Goal: Transaction & Acquisition: Purchase product/service

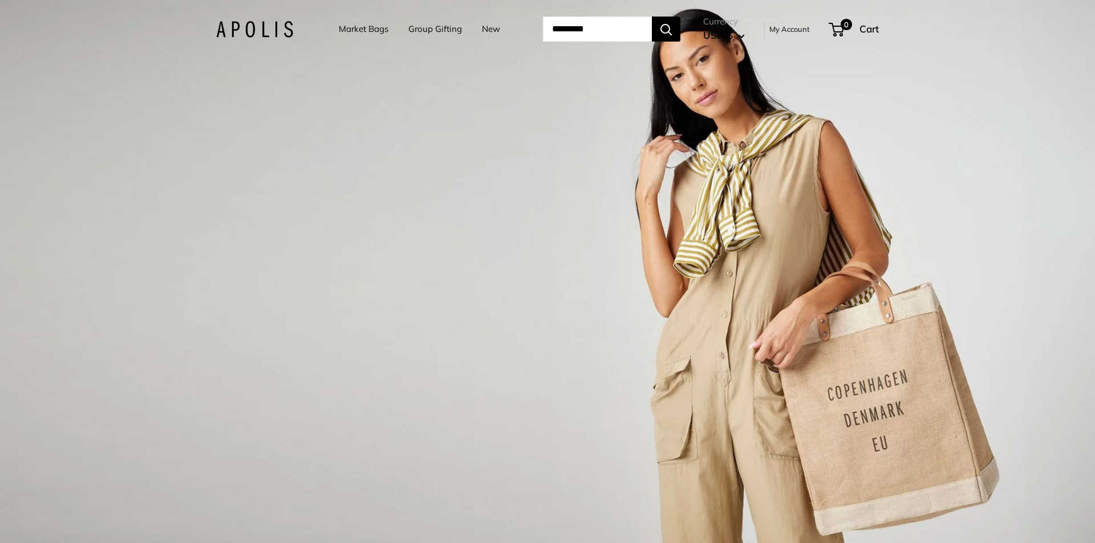
click at [339, 29] on link "Market Bags" at bounding box center [364, 29] width 50 height 16
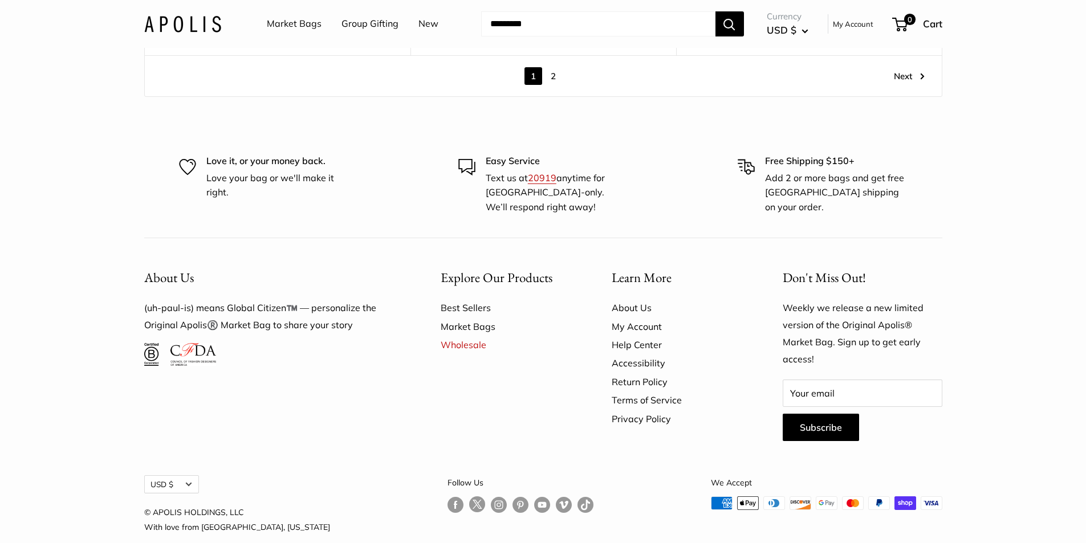
scroll to position [6784, 0]
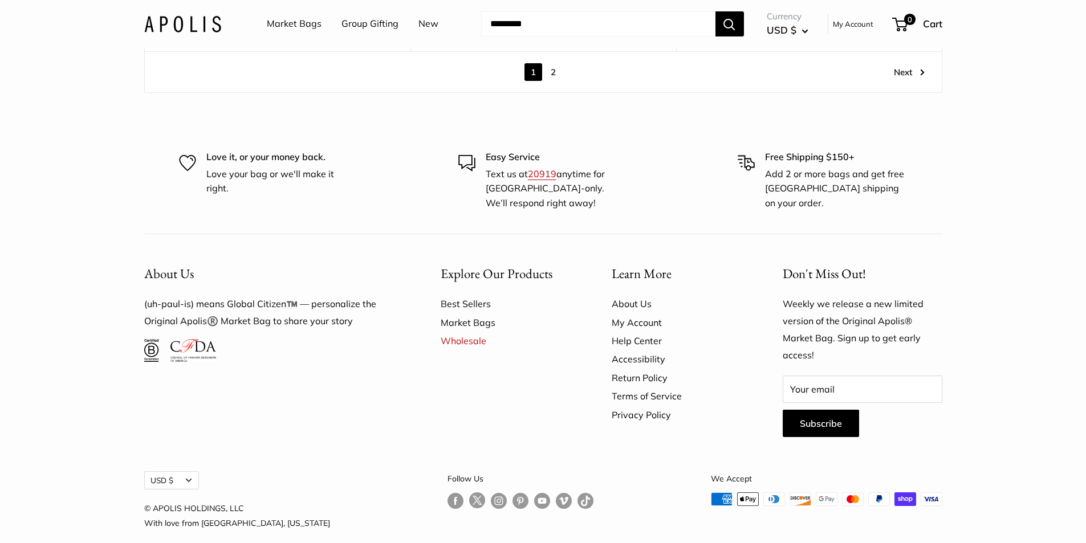
click at [554, 70] on link "2" at bounding box center [553, 72] width 18 height 18
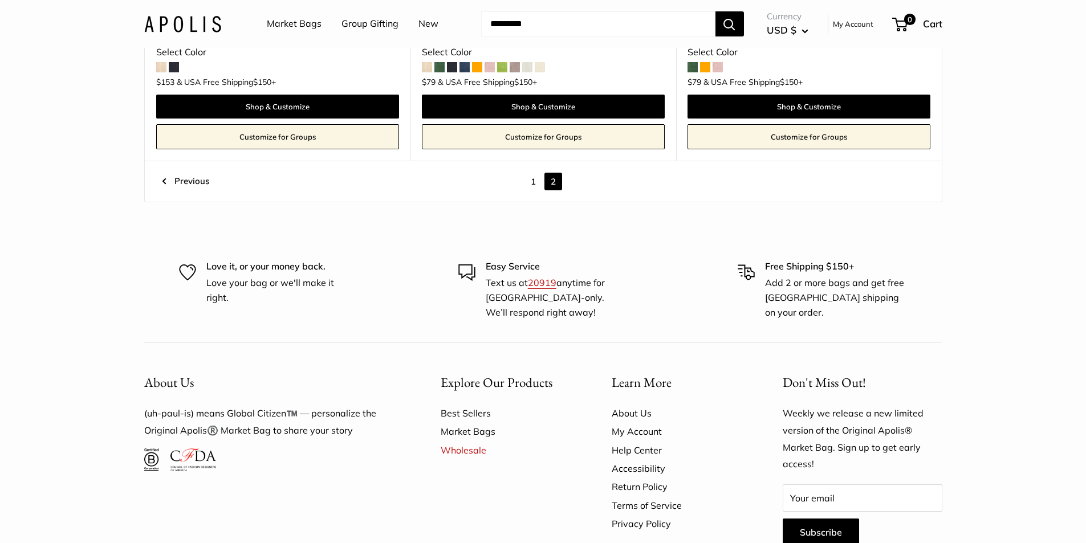
scroll to position [1180, 0]
